Goal: Task Accomplishment & Management: Manage account settings

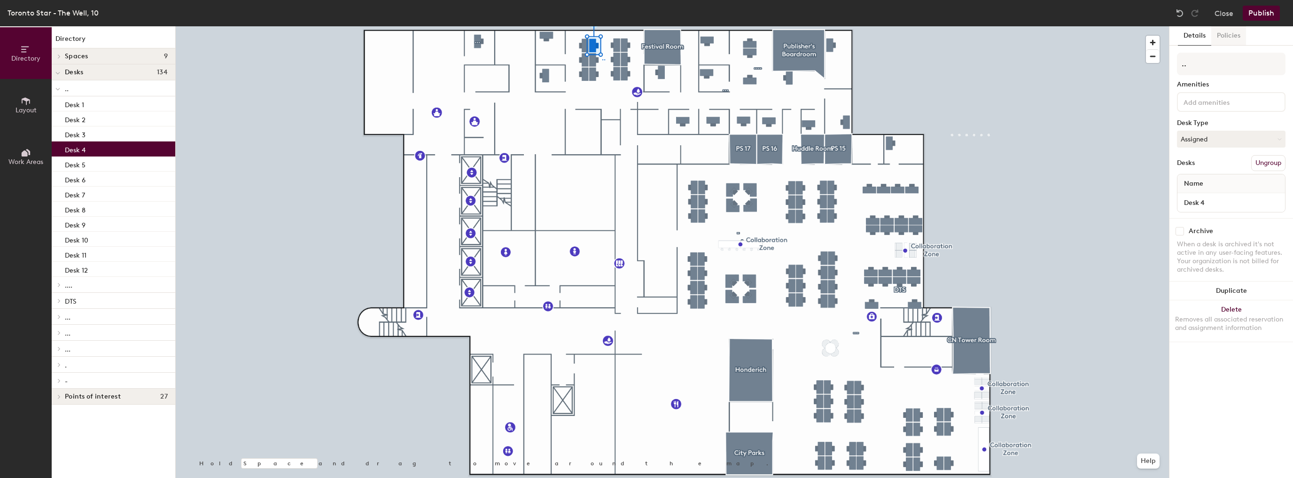
click at [1237, 34] on button "Policies" at bounding box center [1229, 35] width 35 height 19
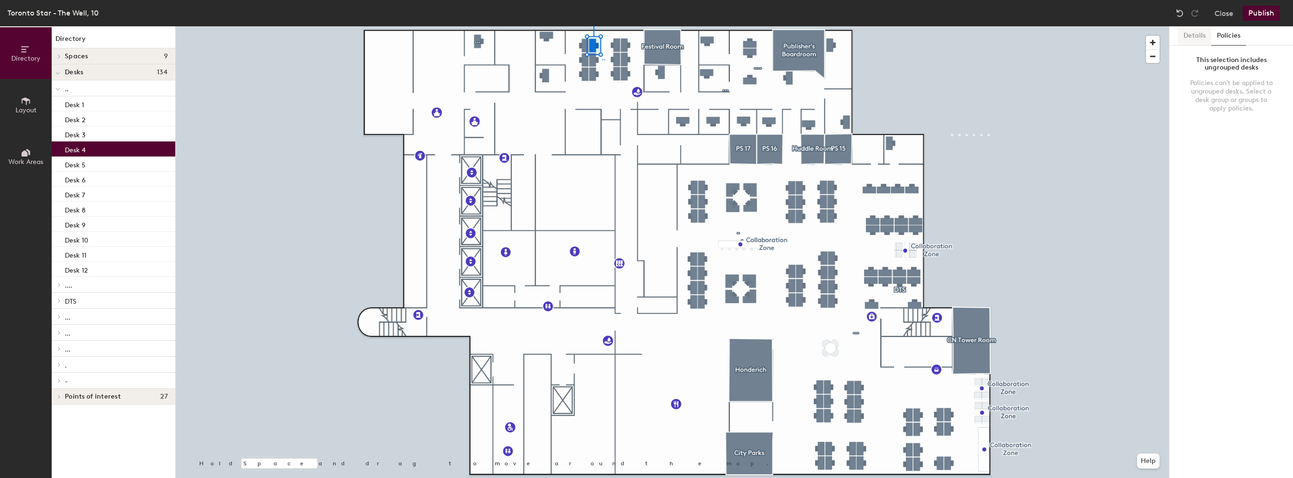
click at [1203, 39] on button "Details" at bounding box center [1194, 35] width 33 height 19
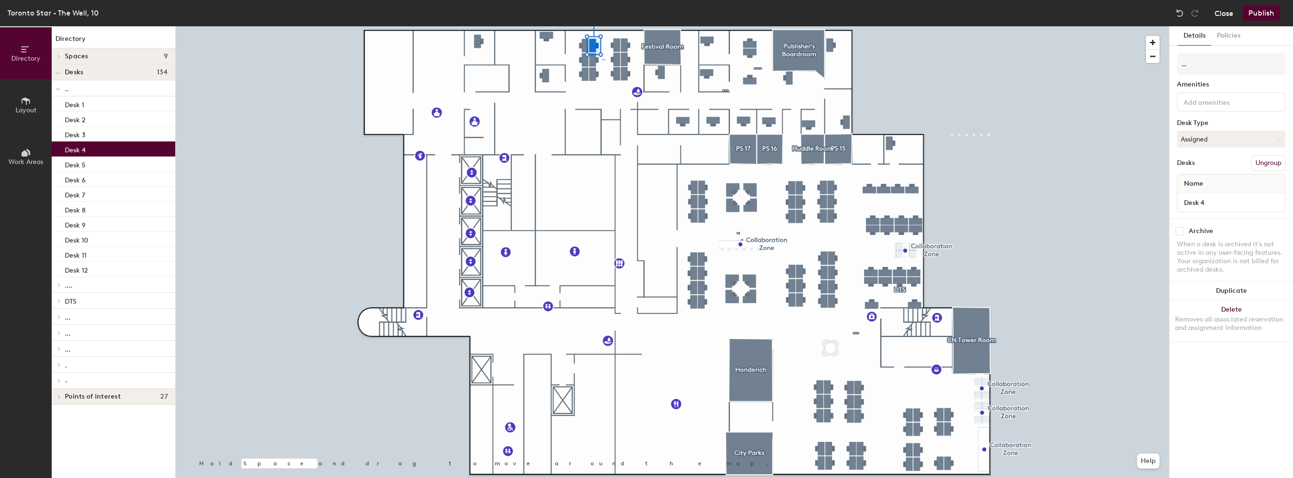
click at [1228, 13] on button "Close" at bounding box center [1224, 13] width 19 height 15
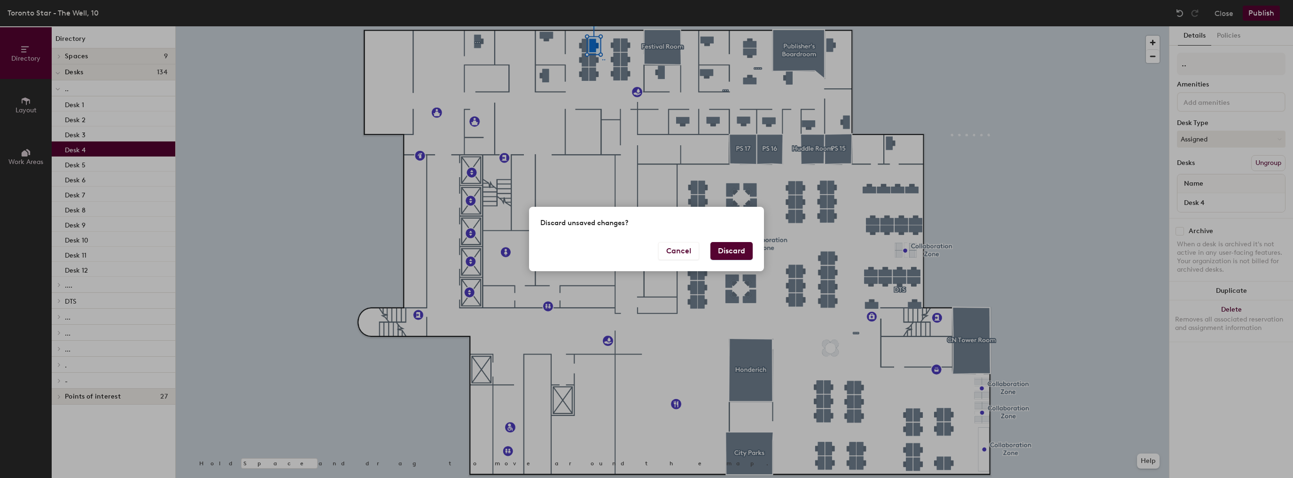
click at [730, 255] on button "Discard" at bounding box center [732, 251] width 42 height 18
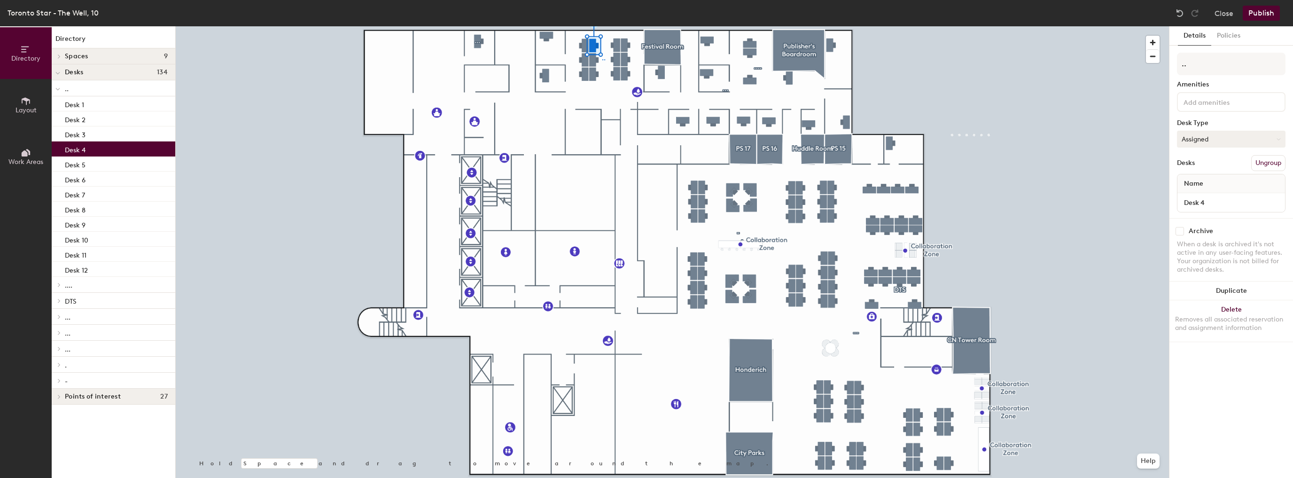
click at [1189, 133] on button "Assigned" at bounding box center [1231, 139] width 109 height 17
click at [1193, 197] on div "Hoteled" at bounding box center [1225, 196] width 94 height 14
click at [1258, 13] on button "Publish" at bounding box center [1261, 13] width 37 height 15
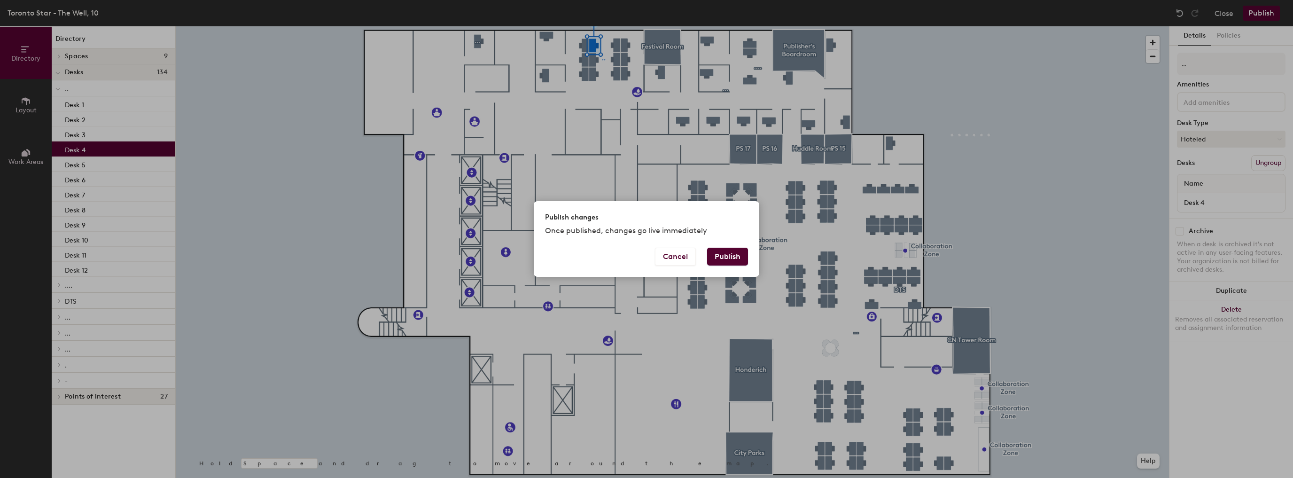
click at [724, 257] on button "Publish" at bounding box center [727, 257] width 41 height 18
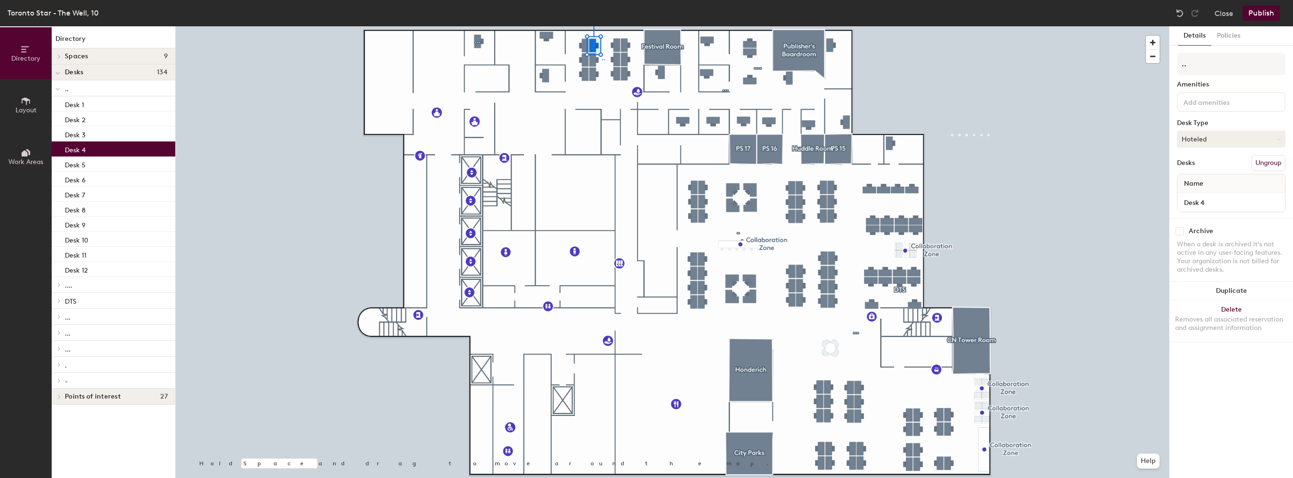
click at [1222, 142] on button "Hoteled" at bounding box center [1231, 139] width 109 height 17
click at [1213, 167] on div "Assigned" at bounding box center [1225, 168] width 94 height 14
click at [1225, 36] on button "Policies" at bounding box center [1229, 35] width 35 height 19
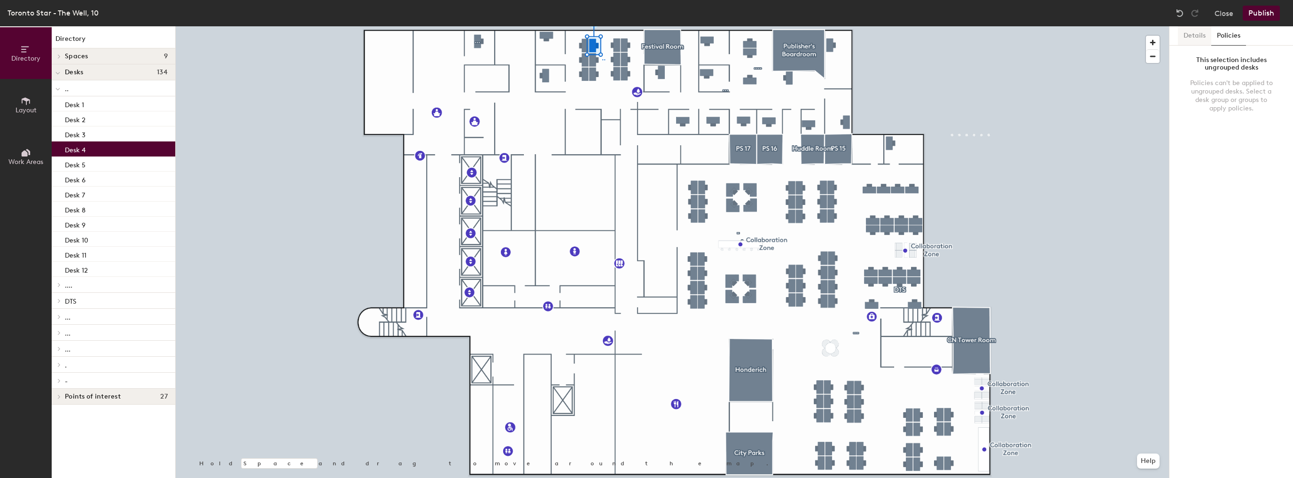
click at [1187, 33] on button "Details" at bounding box center [1194, 35] width 33 height 19
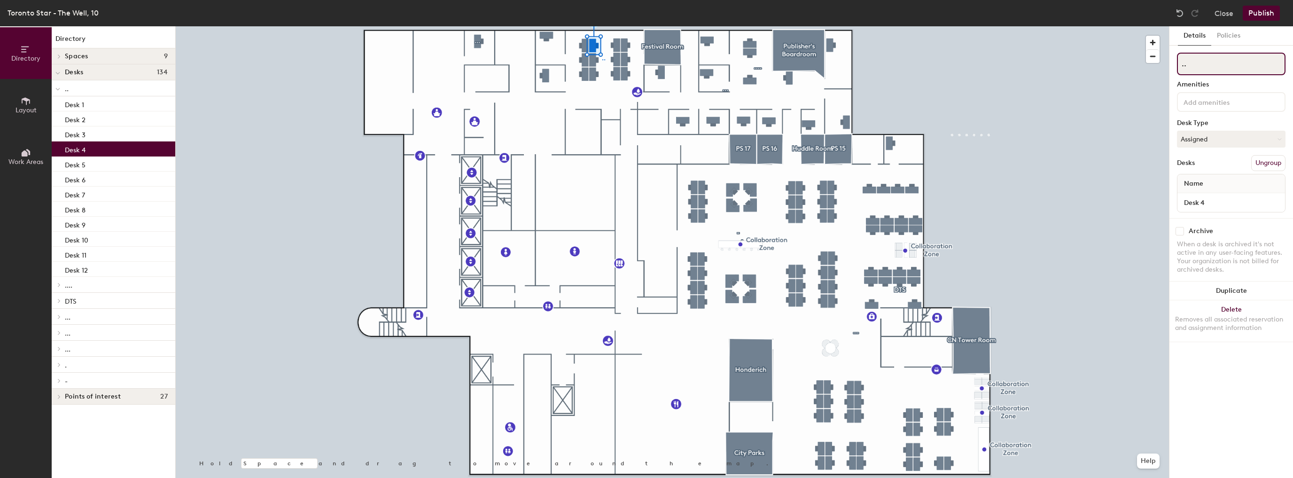
click at [1184, 70] on input ".." at bounding box center [1231, 64] width 109 height 23
click at [1200, 105] on input at bounding box center [1224, 101] width 85 height 11
click at [1201, 123] on div "Adjustable Height" at bounding box center [1236, 124] width 115 height 14
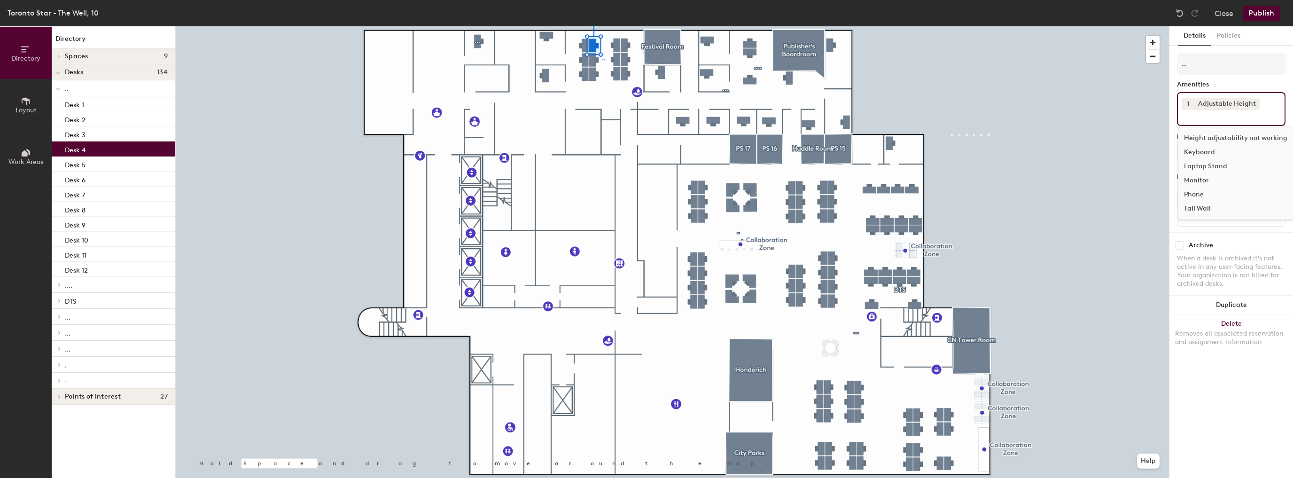
click at [1212, 119] on input at bounding box center [1224, 115] width 85 height 11
click at [1205, 152] on div "Keyboard" at bounding box center [1236, 152] width 115 height 14
click at [1202, 130] on input at bounding box center [1224, 129] width 85 height 11
click at [1197, 178] on div "Monitor" at bounding box center [1236, 180] width 115 height 14
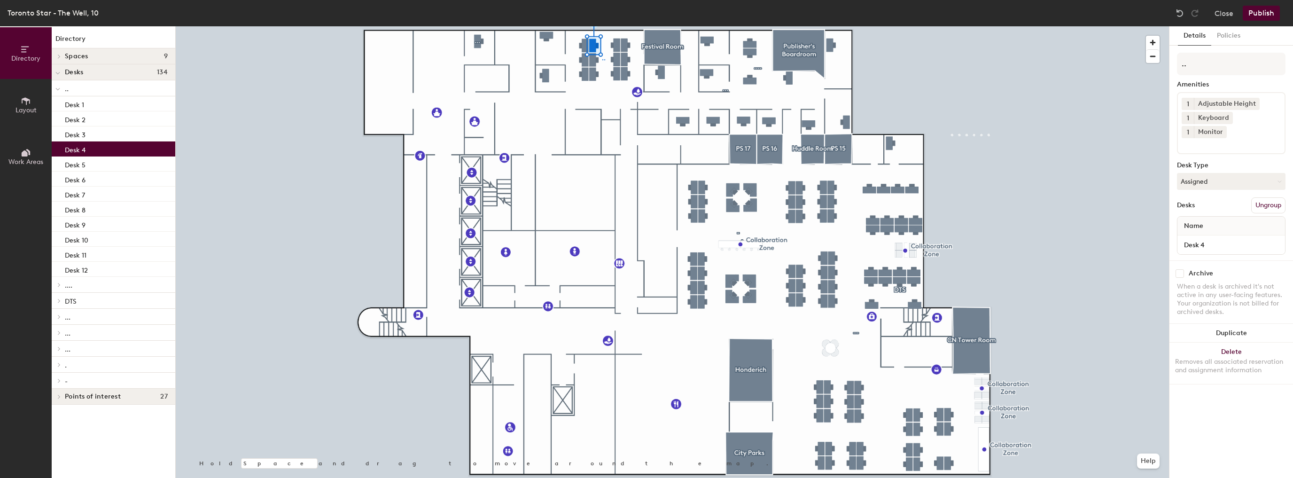
click at [1257, 11] on button "Publish" at bounding box center [1261, 13] width 37 height 15
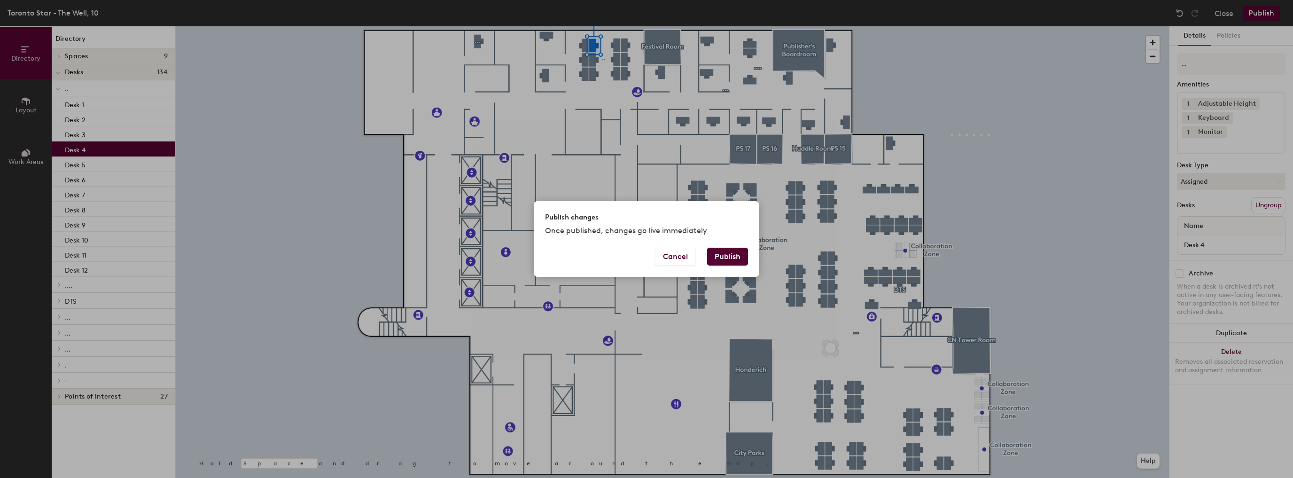
click at [733, 257] on button "Publish" at bounding box center [727, 257] width 41 height 18
